Goal: Navigation & Orientation: Find specific page/section

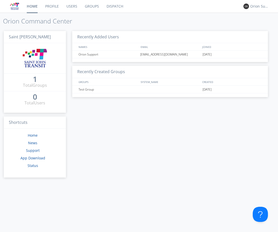
click at [211, 159] on div "Recently Added Users NAMES EMAIL JOINED Orion Support [EMAIL_ADDRESS][DOMAIN_NA…" at bounding box center [170, 129] width 208 height 205
click at [78, 10] on link "Users" at bounding box center [72, 6] width 18 height 13
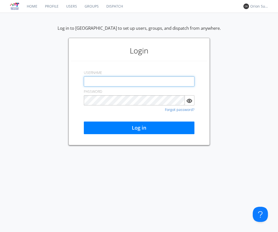
type input "[EMAIL_ADDRESS][DOMAIN_NAME]"
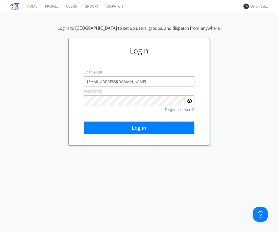
click at [88, 5] on link "Groups" at bounding box center [92, 6] width 22 height 13
click at [74, 4] on link "Users" at bounding box center [71, 6] width 18 height 13
click at [113, 6] on link "Dispatch" at bounding box center [115, 6] width 24 height 13
click at [43, 8] on link "Profile" at bounding box center [51, 6] width 21 height 13
click at [32, 6] on link "Home" at bounding box center [32, 6] width 18 height 13
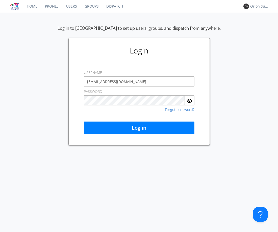
click at [85, 6] on link "Groups" at bounding box center [92, 6] width 22 height 13
click at [71, 7] on link "Users" at bounding box center [71, 6] width 18 height 13
click at [55, 5] on link "Profile" at bounding box center [51, 6] width 21 height 13
click at [253, 112] on div "Log in to [GEOGRAPHIC_DATA] to set up users, groups, and dispatch from anywhere…" at bounding box center [139, 85] width 278 height 120
